Goal: Task Accomplishment & Management: Use online tool/utility

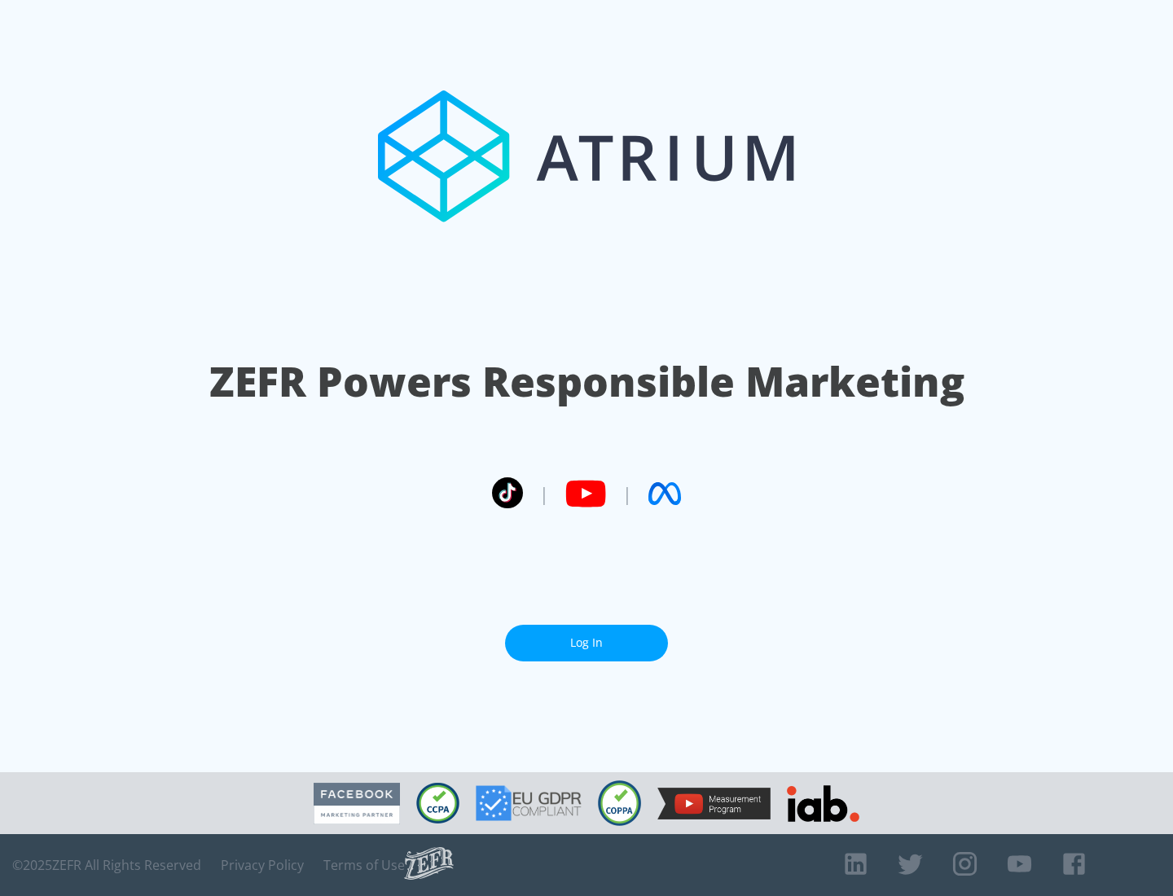
click at [587, 643] on link "Log In" at bounding box center [586, 643] width 163 height 37
